Goal: Task Accomplishment & Management: Use online tool/utility

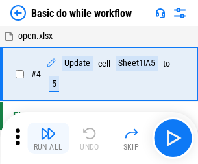
click at [48, 138] on img "button" at bounding box center [48, 134] width 16 height 16
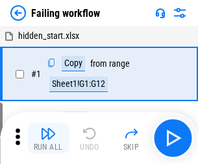
click at [48, 138] on img "button" at bounding box center [48, 134] width 16 height 16
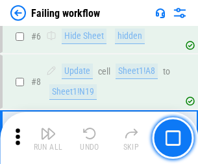
scroll to position [275, 0]
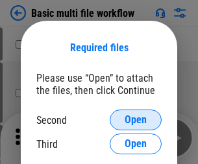
click at [135, 120] on span "Open" at bounding box center [135, 120] width 22 height 10
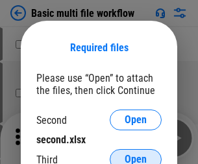
click at [135, 154] on span "Open" at bounding box center [135, 159] width 22 height 10
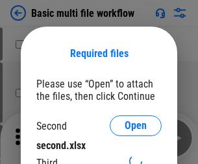
scroll to position [6, 0]
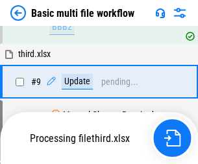
scroll to position [358, 0]
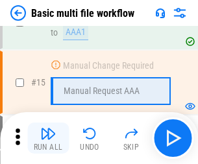
click at [48, 138] on img "button" at bounding box center [48, 134] width 16 height 16
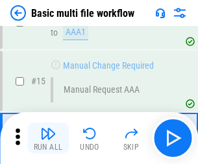
click at [48, 138] on img "button" at bounding box center [48, 134] width 16 height 16
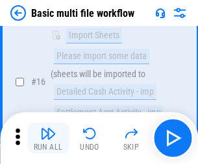
scroll to position [862, 0]
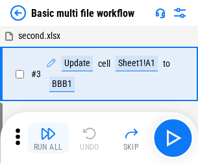
click at [48, 138] on img "button" at bounding box center [48, 134] width 16 height 16
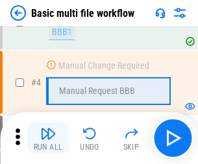
click at [48, 138] on img "button" at bounding box center [48, 134] width 16 height 16
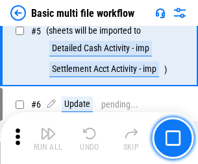
click at [48, 138] on img "button" at bounding box center [48, 134] width 16 height 16
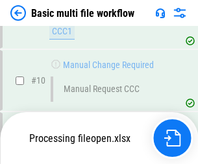
scroll to position [607, 0]
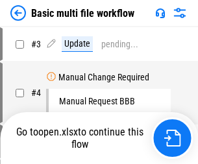
scroll to position [52, 0]
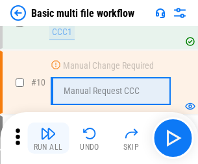
click at [48, 138] on img "button" at bounding box center [48, 134] width 16 height 16
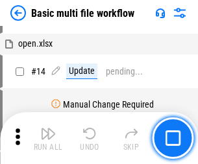
click at [48, 138] on img "button" at bounding box center [48, 134] width 16 height 16
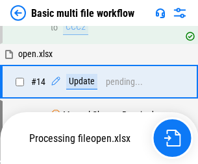
scroll to position [678, 0]
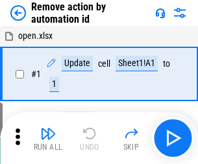
scroll to position [48, 0]
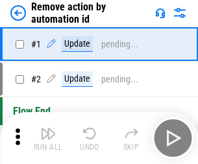
click at [48, 138] on img "button" at bounding box center [48, 134] width 16 height 16
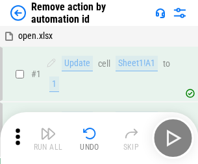
scroll to position [48, 0]
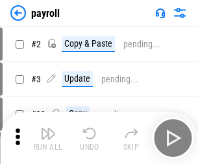
click at [48, 138] on img "button" at bounding box center [48, 134] width 16 height 16
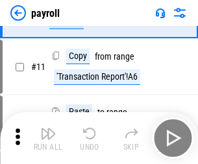
scroll to position [94, 0]
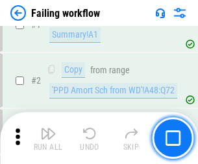
scroll to position [209, 0]
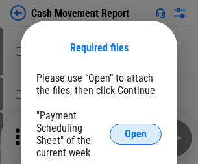
click at [135, 134] on span "Open" at bounding box center [135, 134] width 22 height 10
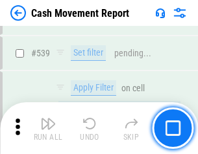
scroll to position [5751, 0]
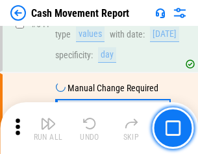
click at [48, 128] on img "button" at bounding box center [48, 124] width 16 height 16
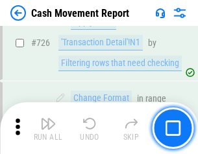
scroll to position [6761, 0]
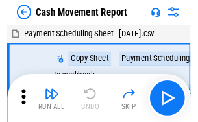
scroll to position [23, 0]
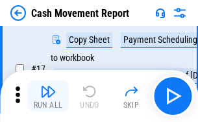
click at [48, 96] on img "button" at bounding box center [48, 92] width 16 height 16
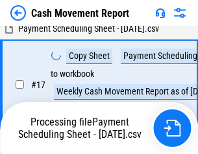
scroll to position [203, 0]
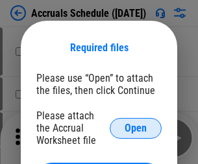
click at [135, 128] on span "Open" at bounding box center [135, 128] width 22 height 10
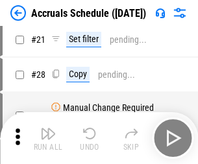
click at [48, 138] on img "button" at bounding box center [48, 134] width 16 height 16
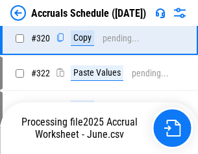
scroll to position [2410, 0]
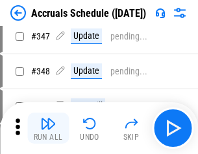
click at [48, 128] on img "button" at bounding box center [48, 124] width 16 height 16
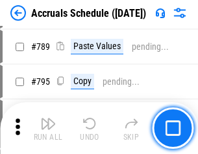
scroll to position [5443, 0]
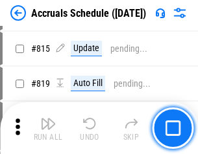
click at [48, 128] on img "button" at bounding box center [48, 124] width 16 height 16
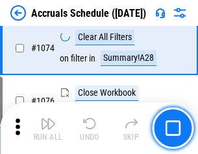
scroll to position [7761, 0]
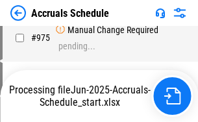
scroll to position [7362, 0]
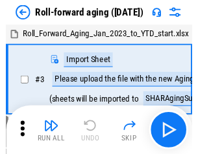
scroll to position [2, 0]
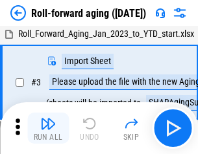
click at [48, 128] on img "button" at bounding box center [48, 124] width 16 height 16
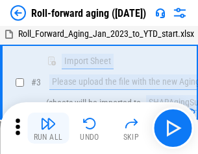
click at [48, 128] on img "button" at bounding box center [48, 124] width 16 height 16
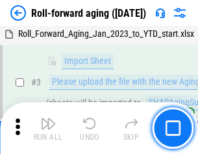
scroll to position [84, 0]
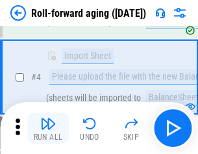
click at [48, 128] on img "button" at bounding box center [48, 124] width 16 height 16
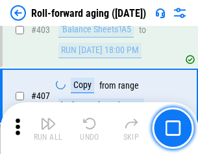
scroll to position [4493, 0]
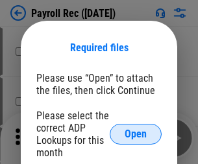
click at [135, 134] on span "Open" at bounding box center [135, 134] width 22 height 10
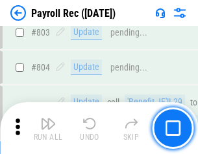
scroll to position [8233, 0]
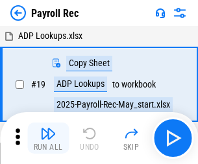
click at [48, 138] on img "button" at bounding box center [48, 134] width 16 height 16
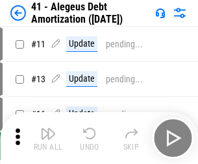
click at [48, 138] on img "button" at bounding box center [48, 134] width 16 height 16
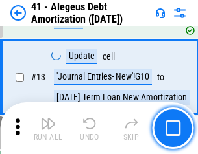
scroll to position [160, 0]
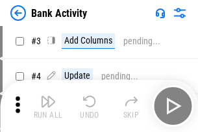
click at [48, 106] on img "button" at bounding box center [48, 101] width 16 height 16
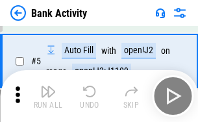
scroll to position [69, 0]
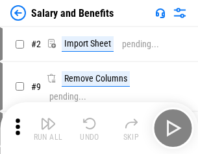
click at [48, 128] on img "button" at bounding box center [48, 124] width 16 height 16
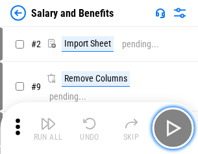
scroll to position [17, 0]
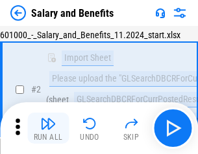
click at [48, 128] on img "button" at bounding box center [48, 124] width 16 height 16
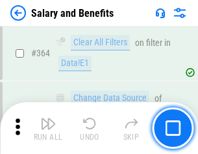
scroll to position [6102, 0]
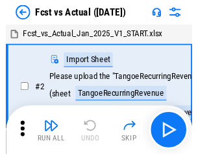
scroll to position [17, 0]
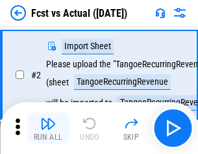
click at [48, 128] on img "button" at bounding box center [48, 124] width 16 height 16
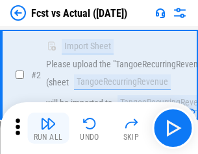
click at [48, 128] on img "button" at bounding box center [48, 124] width 16 height 16
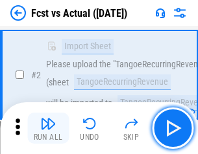
scroll to position [121, 0]
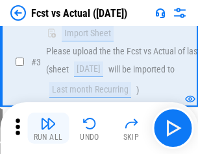
click at [48, 128] on img "button" at bounding box center [48, 124] width 16 height 16
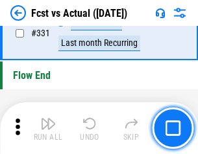
scroll to position [6203, 0]
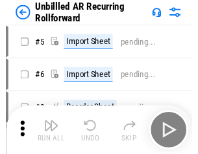
scroll to position [28, 0]
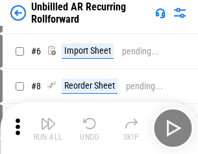
click at [48, 128] on img "button" at bounding box center [48, 124] width 16 height 16
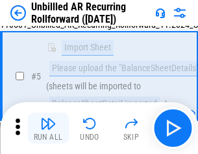
click at [48, 128] on img "button" at bounding box center [48, 124] width 16 height 16
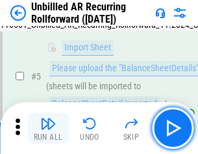
scroll to position [122, 0]
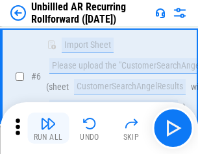
click at [48, 128] on img "button" at bounding box center [48, 124] width 16 height 16
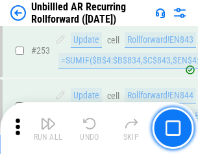
scroll to position [4401, 0]
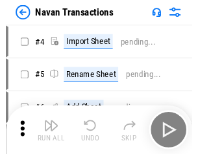
scroll to position [21, 0]
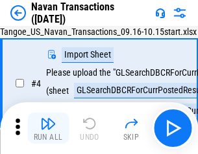
click at [48, 128] on img "button" at bounding box center [48, 124] width 16 height 16
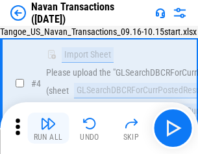
click at [48, 128] on img "button" at bounding box center [48, 124] width 16 height 16
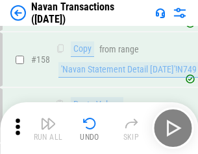
scroll to position [4201, 0]
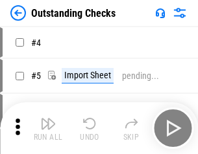
click at [48, 128] on img "button" at bounding box center [48, 124] width 16 height 16
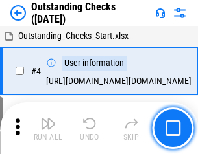
scroll to position [54, 0]
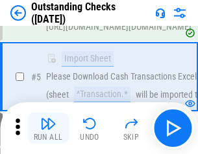
click at [48, 128] on img "button" at bounding box center [48, 124] width 16 height 16
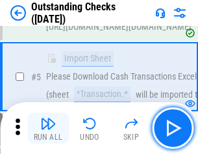
scroll to position [135, 0]
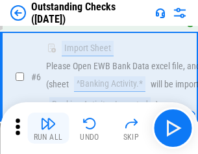
click at [48, 128] on img "button" at bounding box center [48, 124] width 16 height 16
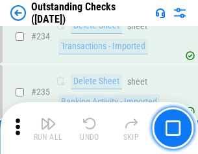
scroll to position [3935, 0]
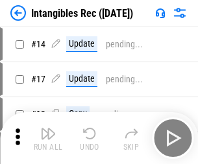
click at [48, 138] on img "button" at bounding box center [48, 134] width 16 height 16
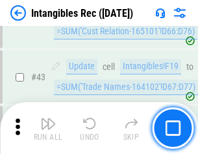
scroll to position [505, 0]
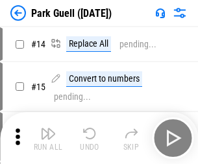
click at [48, 128] on img "button" at bounding box center [48, 134] width 16 height 16
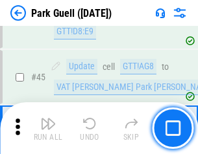
scroll to position [1620, 0]
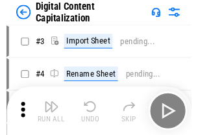
scroll to position [38, 0]
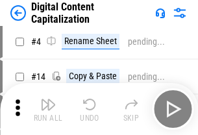
click at [48, 109] on img "button" at bounding box center [48, 105] width 16 height 16
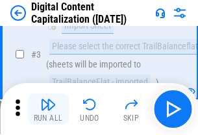
click at [48, 109] on img "button" at bounding box center [48, 105] width 16 height 16
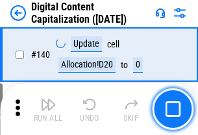
scroll to position [1374, 0]
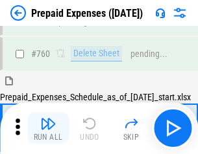
click at [48, 128] on img "button" at bounding box center [48, 124] width 16 height 16
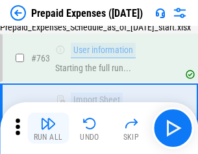
click at [48, 128] on img "button" at bounding box center [48, 124] width 16 height 16
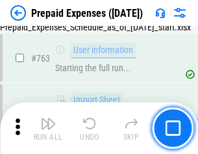
scroll to position [3668, 0]
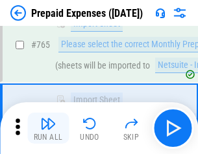
click at [48, 128] on img "button" at bounding box center [48, 124] width 16 height 16
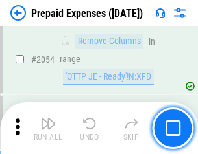
scroll to position [13545, 0]
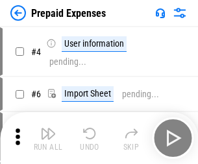
click at [48, 138] on img "button" at bounding box center [48, 134] width 16 height 16
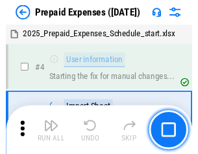
scroll to position [57, 0]
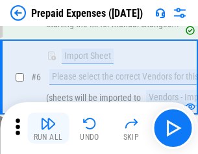
click at [48, 128] on img "button" at bounding box center [48, 124] width 16 height 16
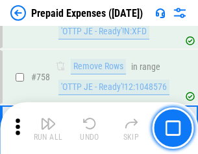
scroll to position [4617, 0]
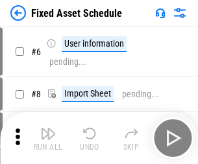
click at [48, 138] on img "button" at bounding box center [48, 134] width 16 height 16
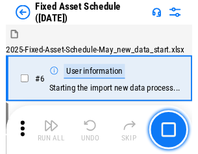
scroll to position [70, 0]
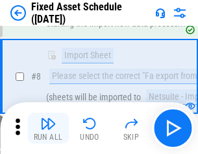
click at [48, 128] on img "button" at bounding box center [48, 124] width 16 height 16
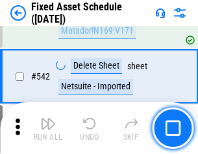
scroll to position [4620, 0]
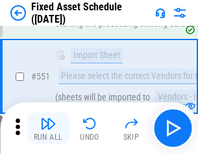
click at [48, 128] on img "button" at bounding box center [48, 124] width 16 height 16
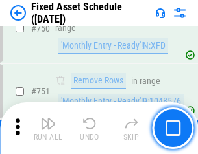
scroll to position [6317, 0]
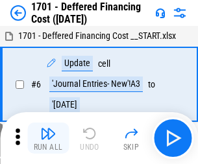
click at [48, 138] on img "button" at bounding box center [48, 134] width 16 height 16
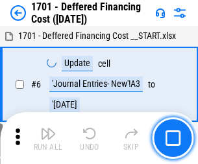
scroll to position [156, 0]
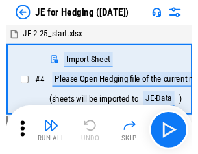
scroll to position [2, 0]
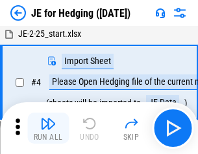
click at [48, 128] on img "button" at bounding box center [48, 124] width 16 height 16
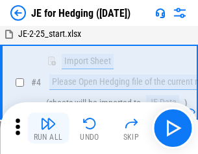
click at [48, 128] on img "button" at bounding box center [48, 124] width 16 height 16
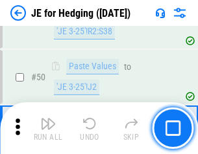
scroll to position [839, 0]
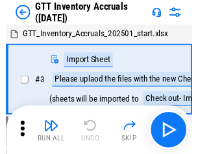
scroll to position [2, 0]
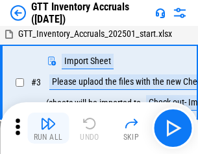
click at [48, 128] on img "button" at bounding box center [48, 124] width 16 height 16
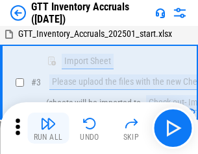
click at [48, 128] on img "button" at bounding box center [48, 124] width 16 height 16
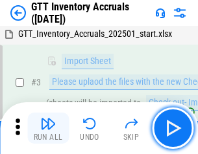
scroll to position [84, 0]
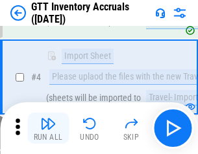
click at [48, 128] on img "button" at bounding box center [48, 124] width 16 height 16
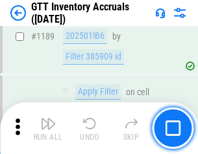
scroll to position [10581, 0]
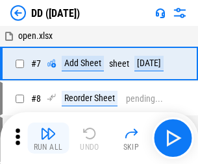
click at [48, 138] on img "button" at bounding box center [48, 134] width 16 height 16
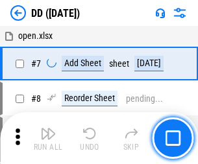
scroll to position [125, 0]
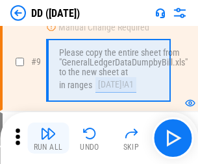
click at [48, 138] on img "button" at bounding box center [48, 134] width 16 height 16
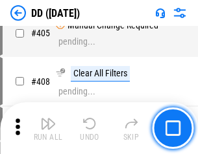
scroll to position [5798, 0]
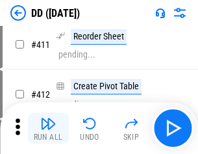
click at [48, 128] on img "button" at bounding box center [48, 124] width 16 height 16
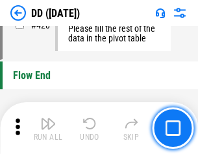
scroll to position [6202, 0]
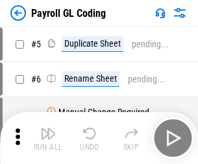
click at [48, 138] on img "button" at bounding box center [48, 134] width 16 height 16
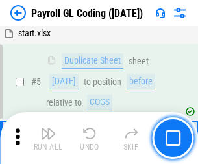
scroll to position [156, 0]
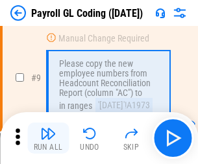
click at [48, 138] on img "button" at bounding box center [48, 134] width 16 height 16
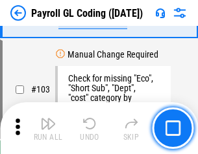
scroll to position [3040, 0]
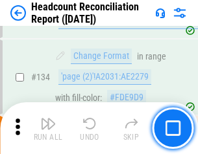
scroll to position [1558, 0]
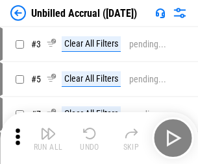
click at [48, 138] on img "button" at bounding box center [48, 134] width 16 height 16
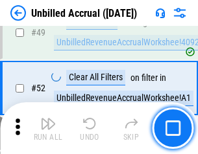
scroll to position [1175, 0]
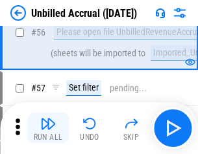
click at [48, 128] on img "button" at bounding box center [48, 124] width 16 height 16
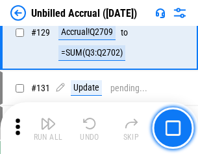
scroll to position [3860, 0]
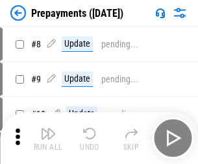
click at [48, 138] on img "button" at bounding box center [48, 134] width 16 height 16
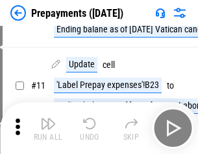
scroll to position [81, 0]
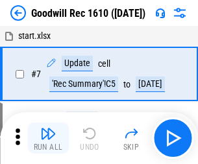
click at [48, 138] on img "button" at bounding box center [48, 134] width 16 height 16
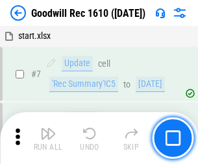
scroll to position [222, 0]
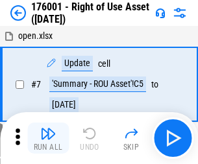
click at [48, 138] on img "button" at bounding box center [48, 134] width 16 height 16
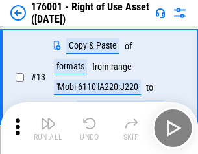
scroll to position [84, 0]
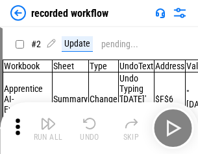
click at [48, 128] on img "button" at bounding box center [48, 124] width 16 height 16
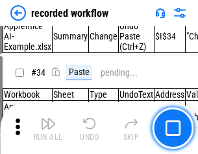
scroll to position [4050, 0]
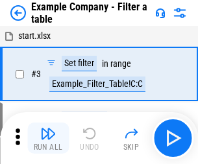
click at [48, 138] on img "button" at bounding box center [48, 134] width 16 height 16
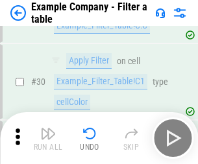
scroll to position [1186, 0]
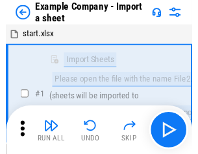
scroll to position [20, 0]
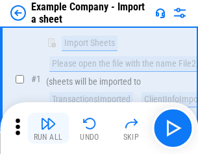
click at [48, 128] on img "button" at bounding box center [48, 124] width 16 height 16
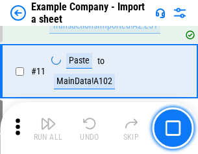
scroll to position [286, 0]
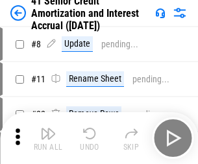
click at [48, 128] on img "button" at bounding box center [48, 134] width 16 height 16
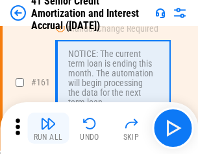
click at [48, 128] on img "button" at bounding box center [48, 124] width 16 height 16
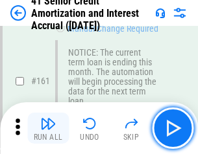
scroll to position [1386, 0]
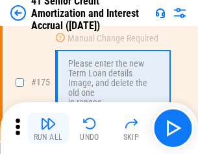
click at [48, 128] on img "button" at bounding box center [48, 124] width 16 height 16
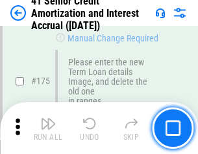
scroll to position [1517, 0]
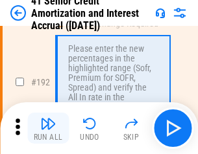
click at [48, 128] on img "button" at bounding box center [48, 124] width 16 height 16
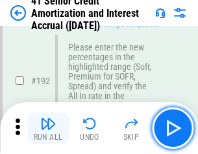
scroll to position [1654, 0]
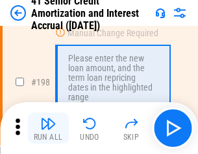
click at [48, 128] on img "button" at bounding box center [48, 124] width 16 height 16
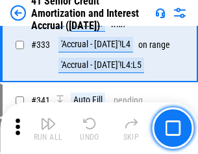
scroll to position [3310, 0]
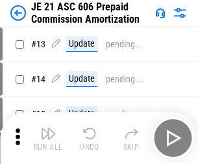
click at [48, 128] on img "button" at bounding box center [48, 134] width 16 height 16
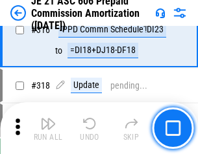
scroll to position [2419, 0]
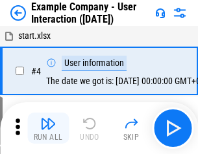
click at [48, 128] on img "button" at bounding box center [48, 124] width 16 height 16
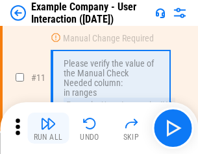
click at [48, 128] on img "button" at bounding box center [48, 124] width 16 height 16
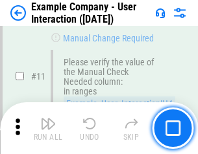
scroll to position [281, 0]
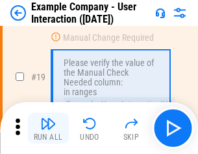
click at [48, 128] on img "button" at bounding box center [48, 124] width 16 height 16
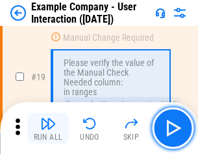
click at [48, 128] on img "button" at bounding box center [48, 124] width 16 height 16
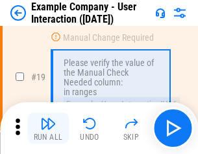
click at [48, 128] on img "button" at bounding box center [48, 124] width 16 height 16
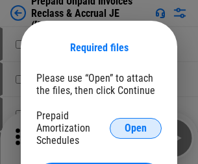
click at [135, 128] on span "Open" at bounding box center [135, 128] width 22 height 10
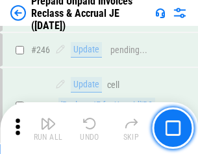
scroll to position [1749, 0]
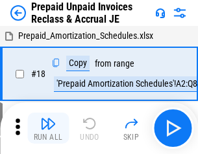
click at [48, 128] on img "button" at bounding box center [48, 124] width 16 height 16
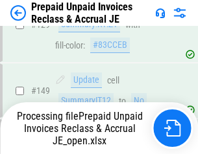
scroll to position [1749, 0]
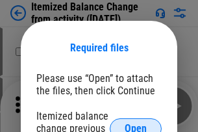
click at [135, 123] on span "Open" at bounding box center [135, 128] width 22 height 10
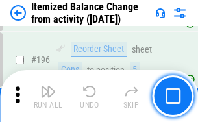
scroll to position [2494, 0]
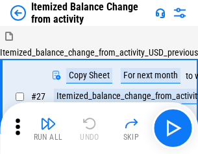
scroll to position [20, 0]
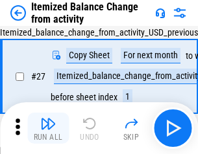
click at [48, 128] on img "button" at bounding box center [48, 124] width 16 height 16
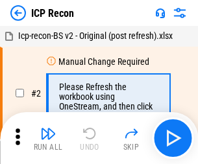
scroll to position [6, 0]
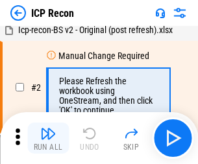
click at [48, 138] on img "button" at bounding box center [48, 134] width 16 height 16
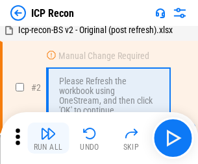
click at [48, 138] on img "button" at bounding box center [48, 134] width 16 height 16
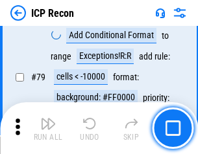
scroll to position [1270, 0]
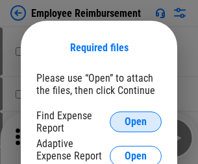
click at [135, 122] on span "Open" at bounding box center [135, 122] width 22 height 10
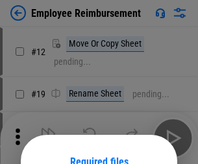
scroll to position [114, 0]
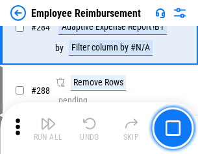
scroll to position [3522, 0]
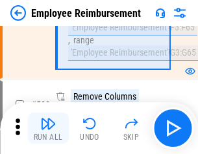
click at [48, 128] on img "button" at bounding box center [48, 124] width 16 height 16
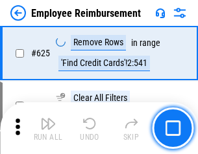
scroll to position [7758, 0]
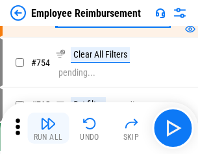
click at [48, 128] on img "button" at bounding box center [48, 124] width 16 height 16
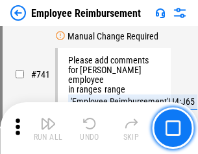
scroll to position [9091, 0]
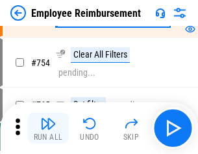
click at [48, 128] on img "button" at bounding box center [48, 124] width 16 height 16
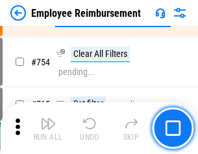
click at [48, 128] on img "button" at bounding box center [48, 124] width 16 height 16
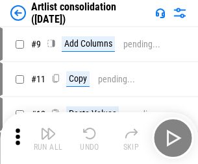
click at [48, 138] on img "button" at bounding box center [48, 134] width 16 height 16
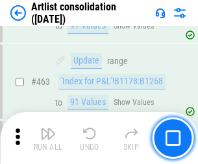
scroll to position [5674, 0]
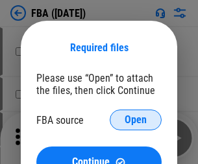
click at [135, 120] on span "Open" at bounding box center [135, 120] width 22 height 10
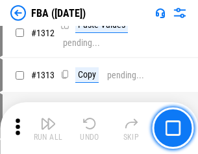
scroll to position [13348, 0]
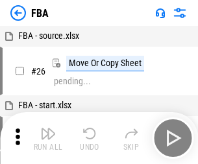
scroll to position [13, 0]
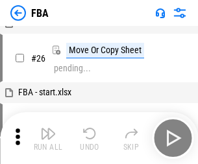
click at [48, 138] on img "button" at bounding box center [48, 134] width 16 height 16
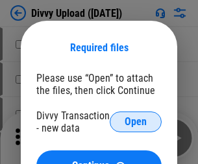
click at [135, 122] on span "Open" at bounding box center [135, 122] width 22 height 10
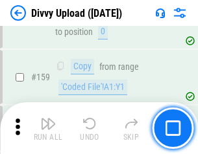
scroll to position [1342, 0]
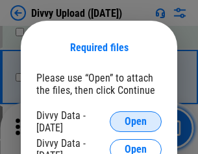
click at [135, 122] on span "Open" at bounding box center [135, 122] width 22 height 10
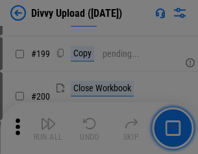
scroll to position [1884, 0]
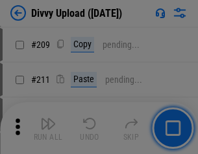
scroll to position [2201, 0]
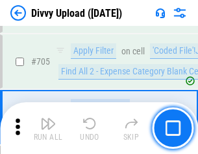
scroll to position [8864, 0]
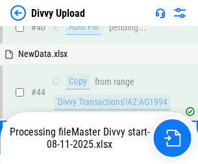
scroll to position [143, 0]
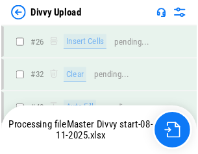
scroll to position [1342, 0]
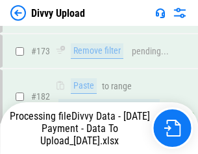
scroll to position [1450, 0]
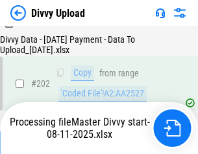
scroll to position [2097, 0]
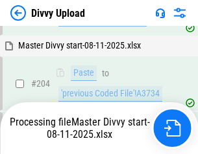
scroll to position [2219, 0]
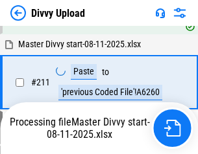
scroll to position [2593, 0]
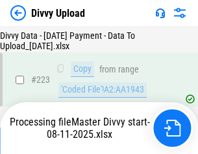
scroll to position [2954, 0]
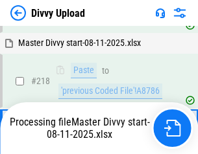
scroll to position [2734, 0]
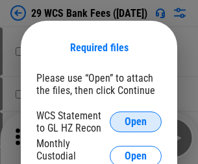
click at [135, 122] on span "Open" at bounding box center [135, 122] width 22 height 10
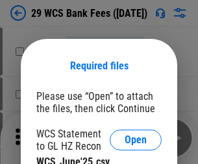
scroll to position [18, 0]
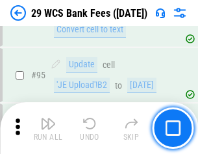
scroll to position [1263, 0]
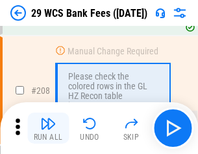
click at [48, 128] on img "button" at bounding box center [48, 124] width 16 height 16
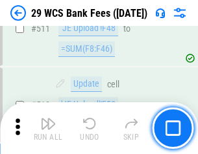
scroll to position [6520, 0]
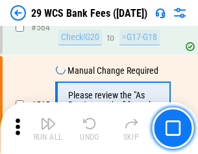
click at [48, 128] on img "button" at bounding box center [48, 124] width 16 height 16
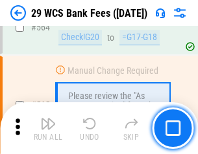
scroll to position [7008, 0]
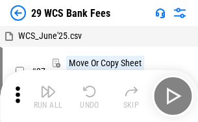
scroll to position [23, 0]
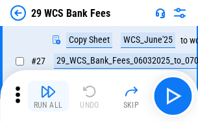
click at [48, 96] on img "button" at bounding box center [48, 92] width 16 height 16
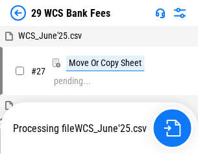
scroll to position [7, 0]
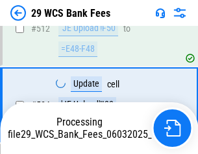
scroll to position [6774, 0]
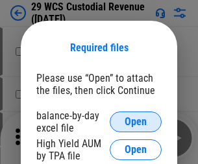
click at [135, 122] on span "Open" at bounding box center [135, 122] width 22 height 10
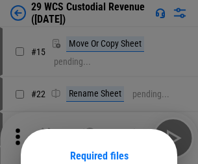
scroll to position [108, 0]
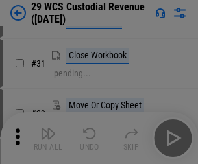
scroll to position [278, 0]
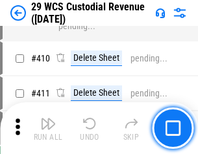
scroll to position [6002, 0]
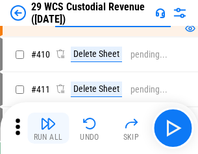
click at [48, 128] on img "button" at bounding box center [48, 124] width 16 height 16
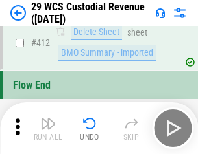
scroll to position [6188, 0]
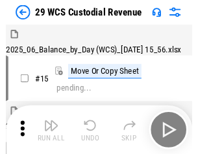
scroll to position [31, 0]
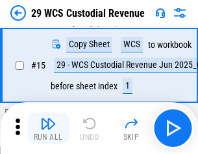
click at [48, 128] on img "button" at bounding box center [48, 124] width 16 height 16
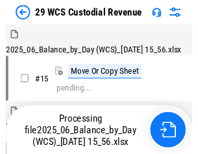
scroll to position [31, 0]
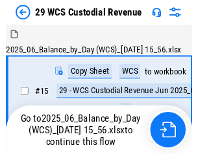
scroll to position [24, 0]
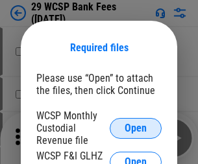
click at [135, 128] on span "Open" at bounding box center [135, 128] width 22 height 10
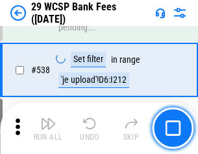
scroll to position [4979, 0]
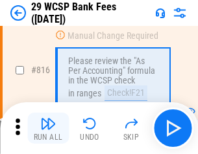
click at [48, 128] on img "button" at bounding box center [48, 124] width 16 height 16
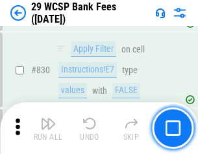
scroll to position [8222, 0]
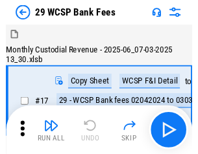
scroll to position [31, 0]
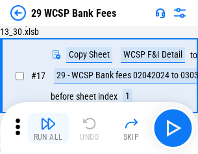
click at [48, 128] on img "button" at bounding box center [48, 124] width 16 height 16
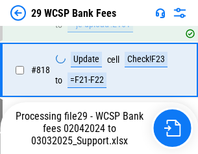
scroll to position [7968, 0]
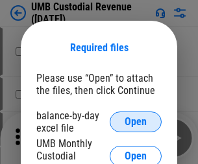
click at [135, 122] on span "Open" at bounding box center [135, 122] width 22 height 10
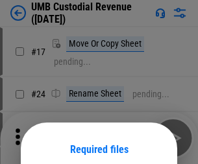
scroll to position [102, 0]
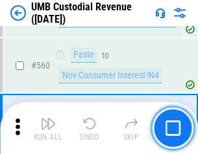
scroll to position [5938, 0]
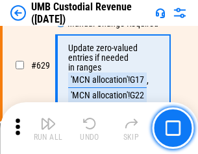
click at [48, 128] on img "button" at bounding box center [48, 124] width 16 height 16
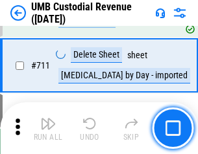
scroll to position [7888, 0]
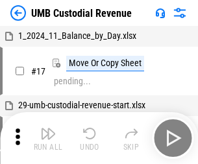
scroll to position [10, 0]
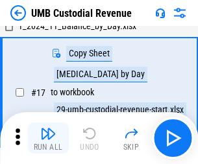
click at [48, 138] on img "button" at bounding box center [48, 134] width 16 height 16
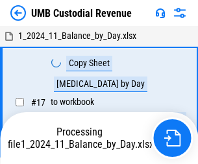
scroll to position [10, 0]
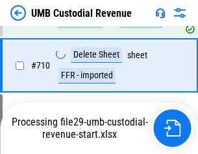
scroll to position [7802, 0]
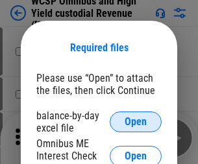
click at [135, 122] on span "Open" at bounding box center [135, 122] width 22 height 10
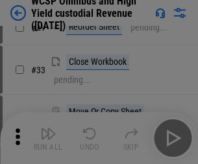
scroll to position [296, 0]
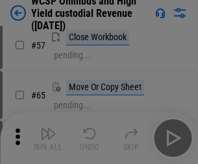
scroll to position [565, 0]
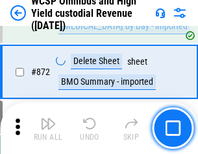
scroll to position [10967, 0]
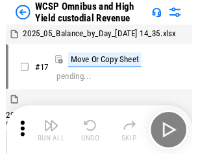
scroll to position [7, 0]
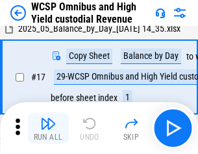
click at [48, 128] on img "button" at bounding box center [48, 124] width 16 height 16
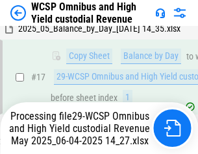
scroll to position [270, 0]
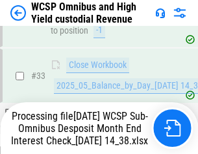
scroll to position [575, 0]
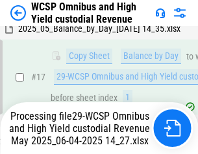
scroll to position [270, 0]
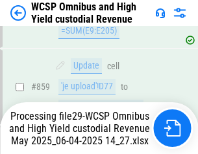
scroll to position [10826, 0]
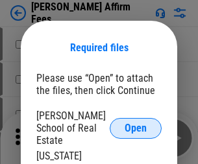
click at [135, 123] on span "Open" at bounding box center [135, 128] width 22 height 10
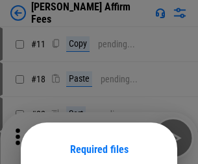
scroll to position [102, 0]
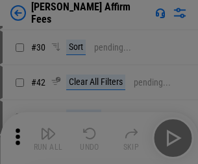
scroll to position [264, 0]
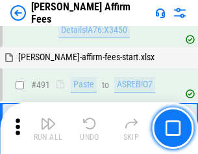
scroll to position [3523, 0]
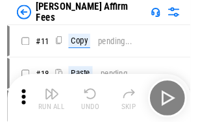
scroll to position [13, 0]
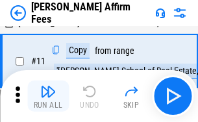
click at [48, 96] on img "button" at bounding box center [48, 92] width 16 height 16
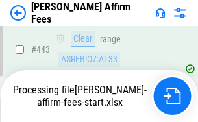
scroll to position [3398, 0]
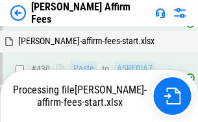
scroll to position [3418, 0]
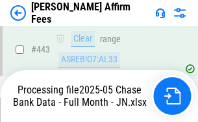
scroll to position [3398, 0]
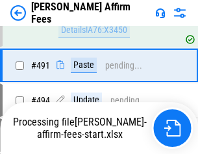
scroll to position [3523, 0]
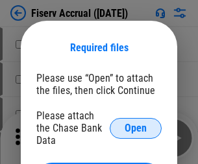
click at [135, 123] on span "Open" at bounding box center [135, 128] width 22 height 10
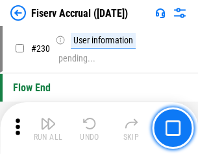
scroll to position [4106, 0]
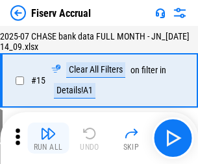
click at [48, 138] on img "button" at bounding box center [48, 134] width 16 height 16
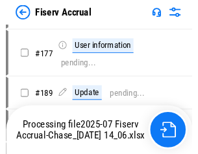
scroll to position [3330, 0]
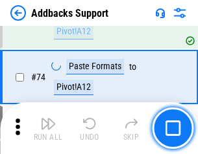
scroll to position [943, 0]
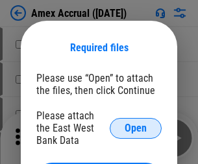
click at [135, 128] on span "Open" at bounding box center [135, 128] width 22 height 10
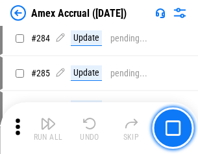
scroll to position [3548, 0]
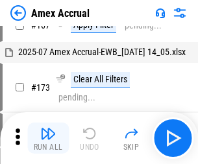
click at [48, 138] on img "button" at bounding box center [48, 134] width 16 height 16
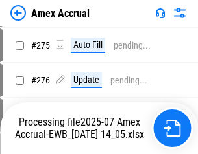
scroll to position [3862, 0]
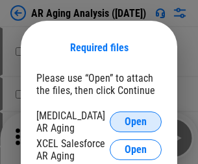
click at [135, 120] on span "Open" at bounding box center [135, 122] width 22 height 10
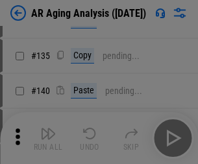
scroll to position [390, 0]
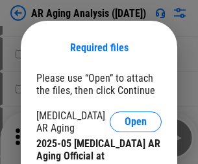
click span "Open"
click span "Continue"
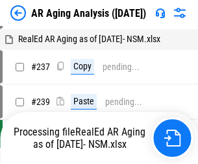
scroll to position [13, 0]
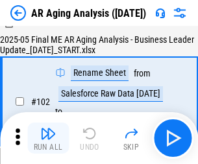
click img "button"
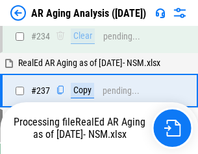
scroll to position [2009, 0]
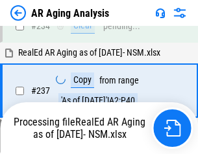
scroll to position [2047, 0]
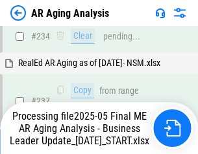
scroll to position [1994, 0]
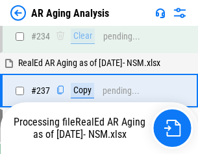
scroll to position [1994, 0]
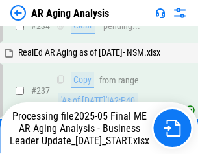
scroll to position [1994, 0]
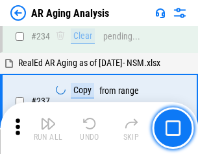
scroll to position [1994, 0]
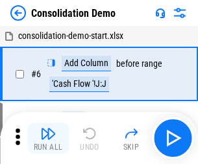
click at [48, 138] on img "button" at bounding box center [48, 134] width 16 height 16
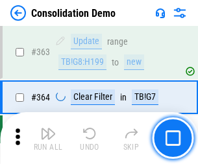
scroll to position [4343, 0]
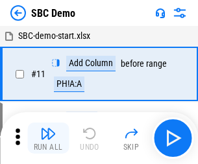
click at [48, 138] on img "button" at bounding box center [48, 134] width 16 height 16
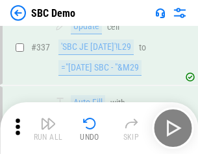
scroll to position [3409, 0]
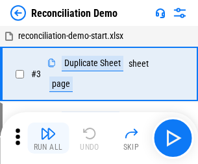
click at [48, 138] on img "button" at bounding box center [48, 134] width 16 height 16
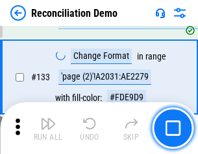
scroll to position [1539, 0]
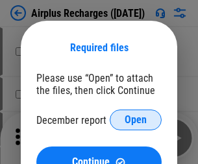
click at [135, 120] on span "Open" at bounding box center [135, 120] width 22 height 10
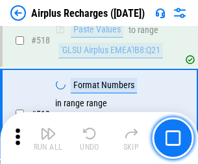
scroll to position [5576, 0]
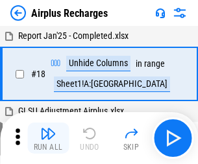
click at [48, 138] on img "button" at bounding box center [48, 134] width 16 height 16
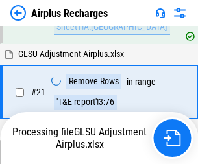
scroll to position [132, 0]
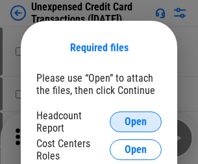
click at [135, 122] on span "Open" at bounding box center [135, 122] width 22 height 10
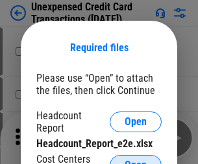
click at [135, 160] on span "Open" at bounding box center [135, 165] width 22 height 10
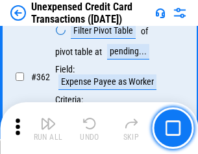
scroll to position [3332, 0]
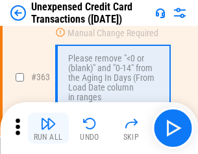
click at [48, 128] on img "button" at bounding box center [48, 124] width 16 height 16
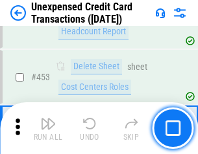
scroll to position [4420, 0]
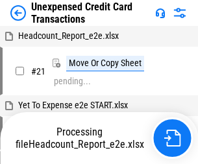
scroll to position [20, 0]
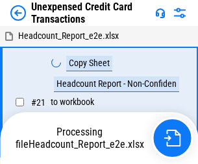
scroll to position [20, 0]
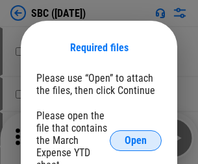
click at [135, 140] on span "Open" at bounding box center [135, 140] width 22 height 10
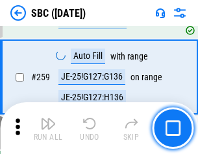
scroll to position [2532, 0]
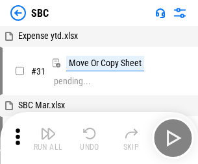
scroll to position [13, 0]
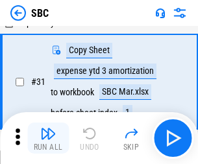
click at [48, 138] on img "button" at bounding box center [48, 134] width 16 height 16
